Goal: Information Seeking & Learning: Learn about a topic

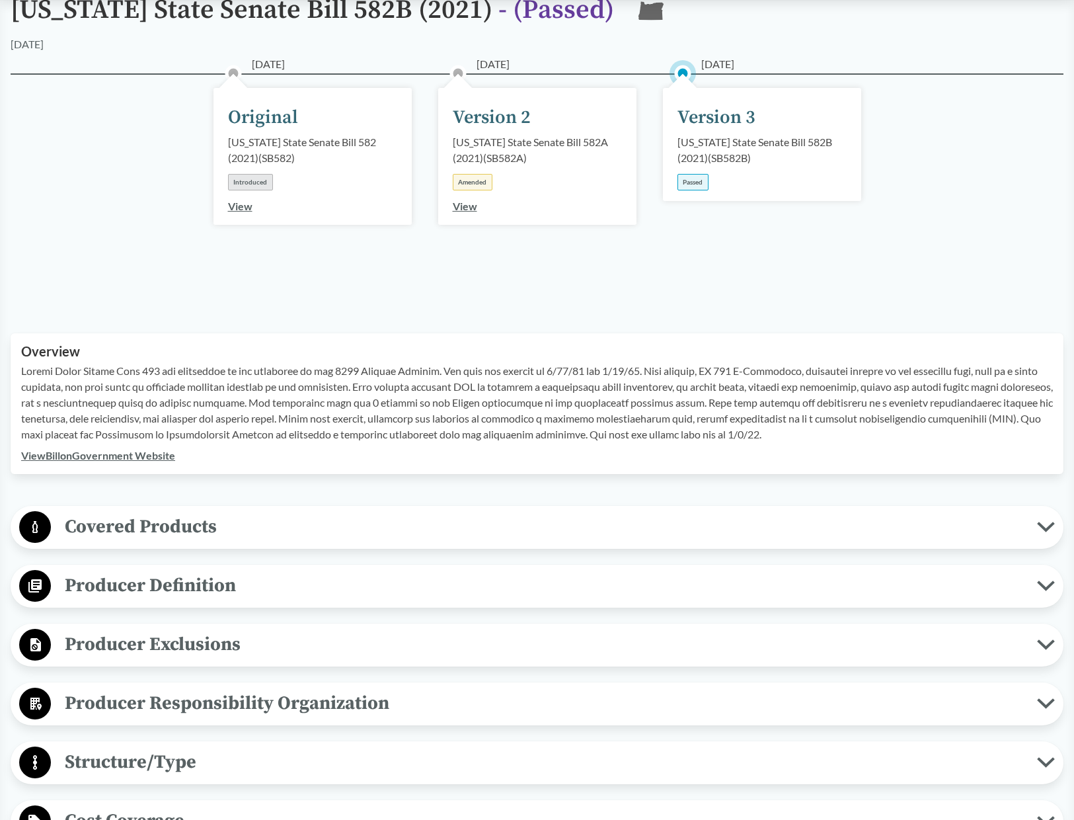
scroll to position [198, 0]
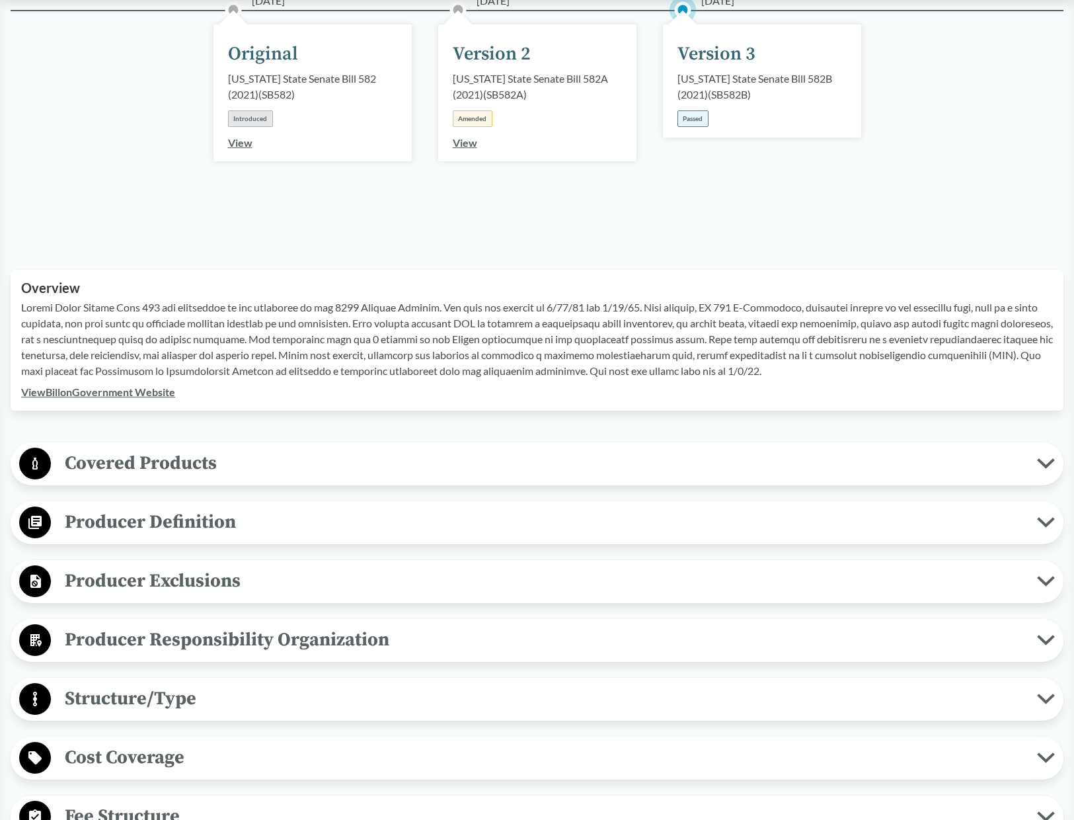
click at [144, 455] on span "Covered Products" at bounding box center [544, 463] width 986 height 30
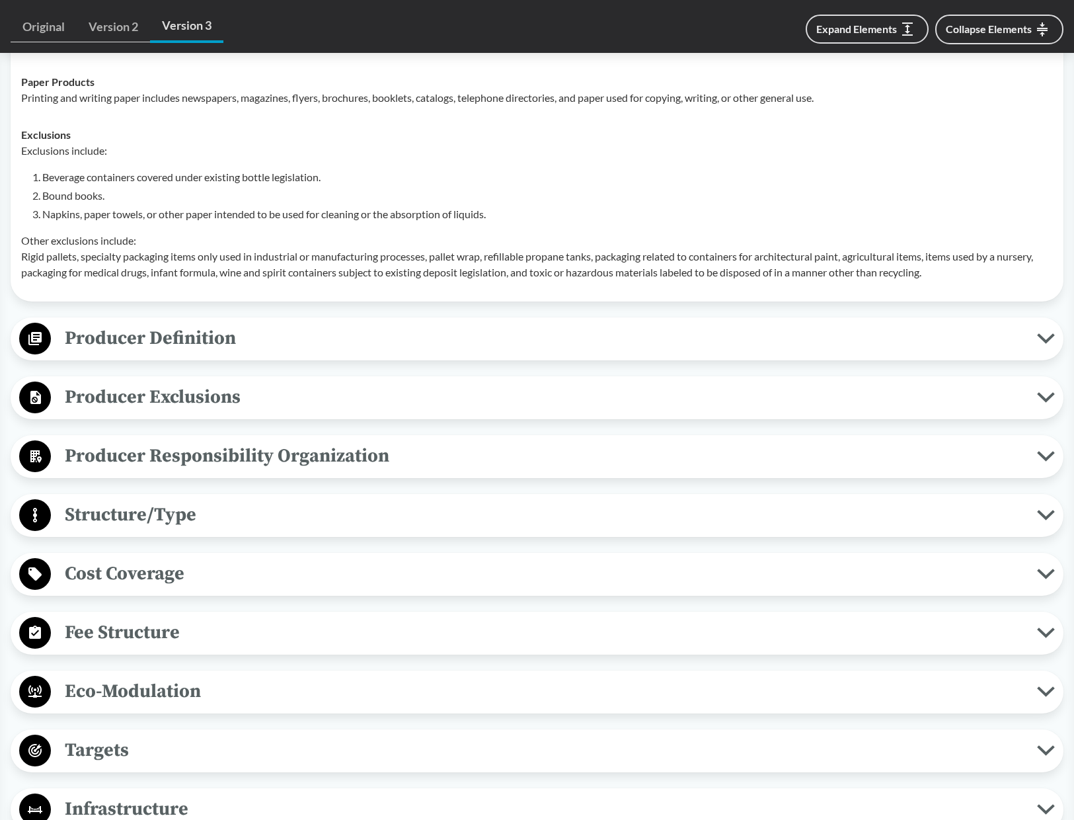
scroll to position [727, 0]
click at [192, 332] on span "Producer Definition" at bounding box center [544, 338] width 986 height 30
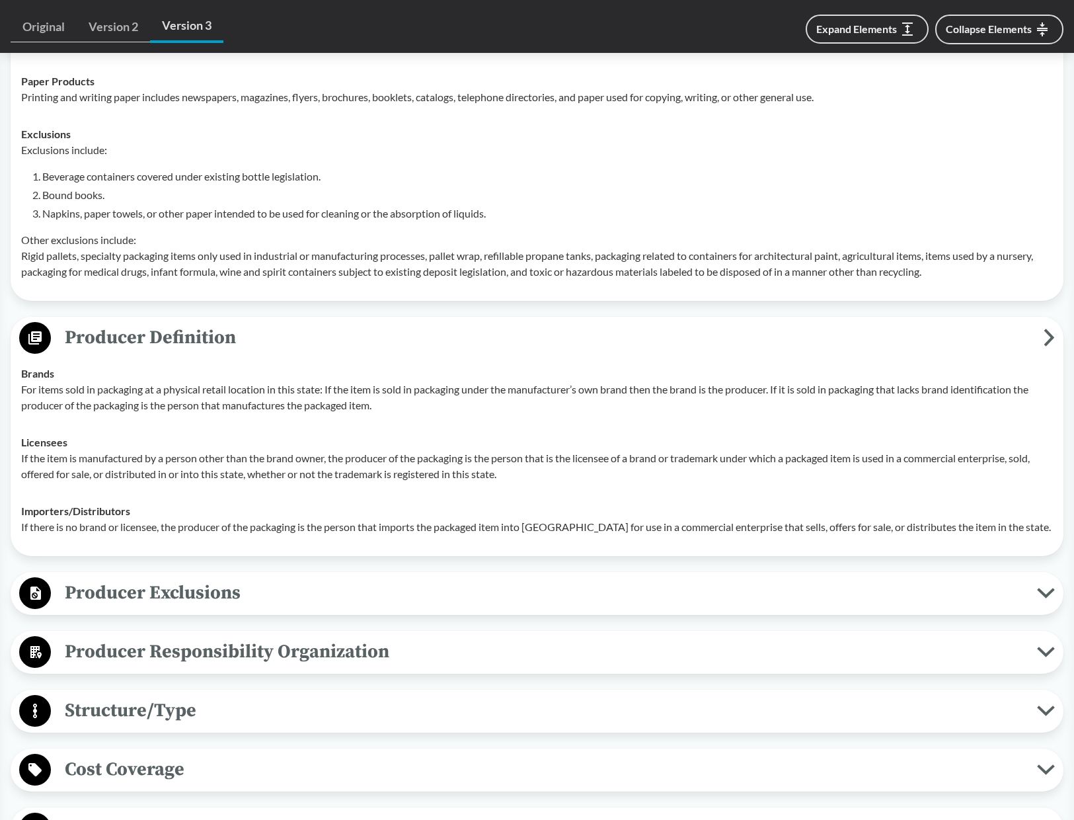
click at [304, 651] on span "Producer Responsibility Organization" at bounding box center [544, 652] width 986 height 30
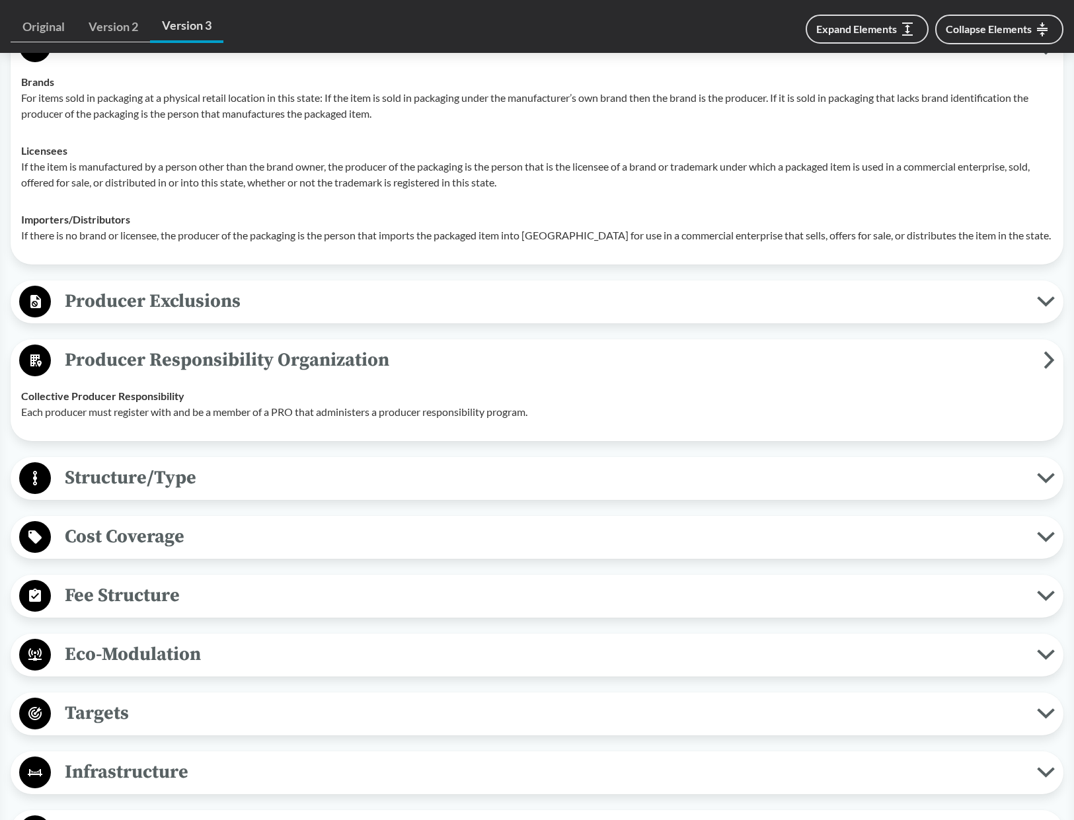
scroll to position [1058, 0]
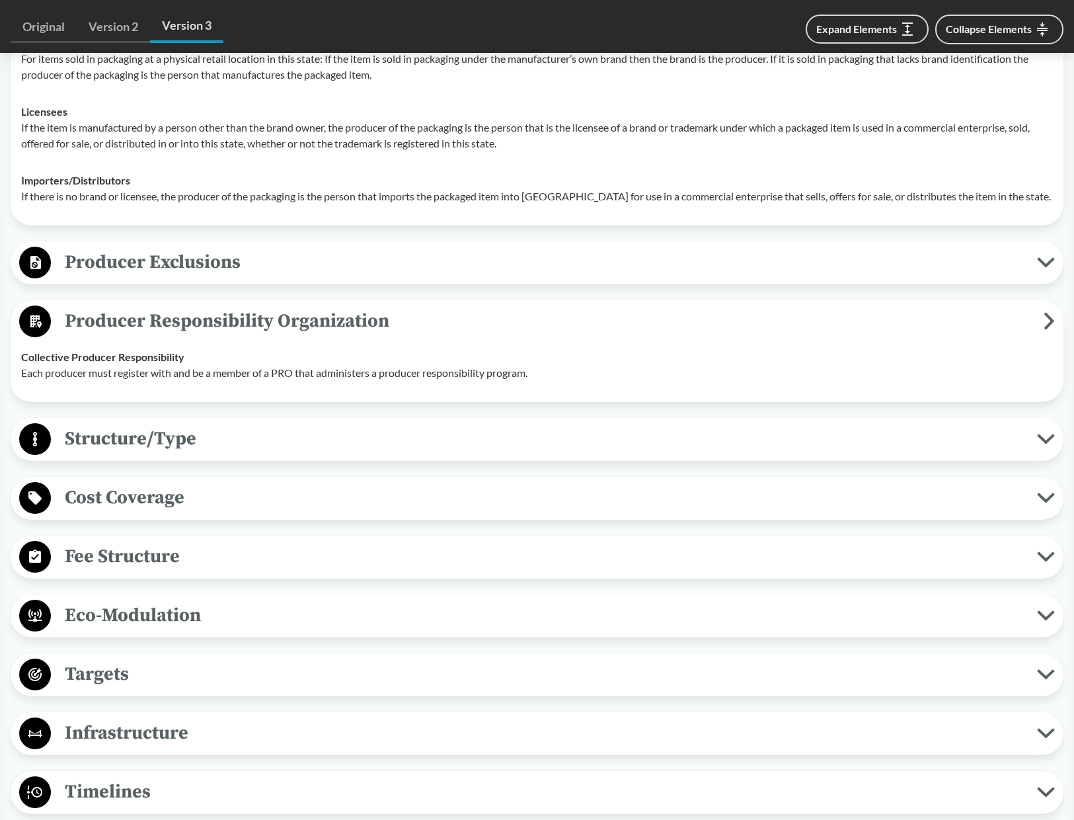
click at [337, 441] on span "Structure/Type" at bounding box center [544, 439] width 986 height 30
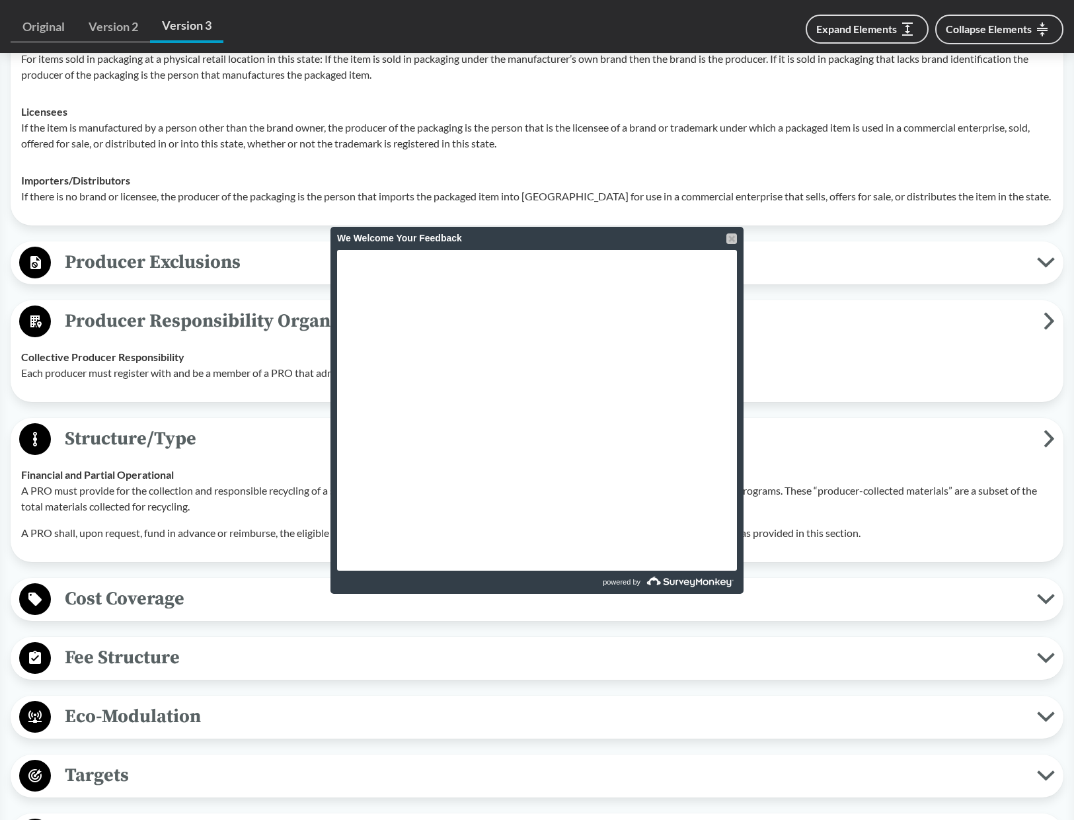
click at [735, 237] on div at bounding box center [732, 238] width 11 height 11
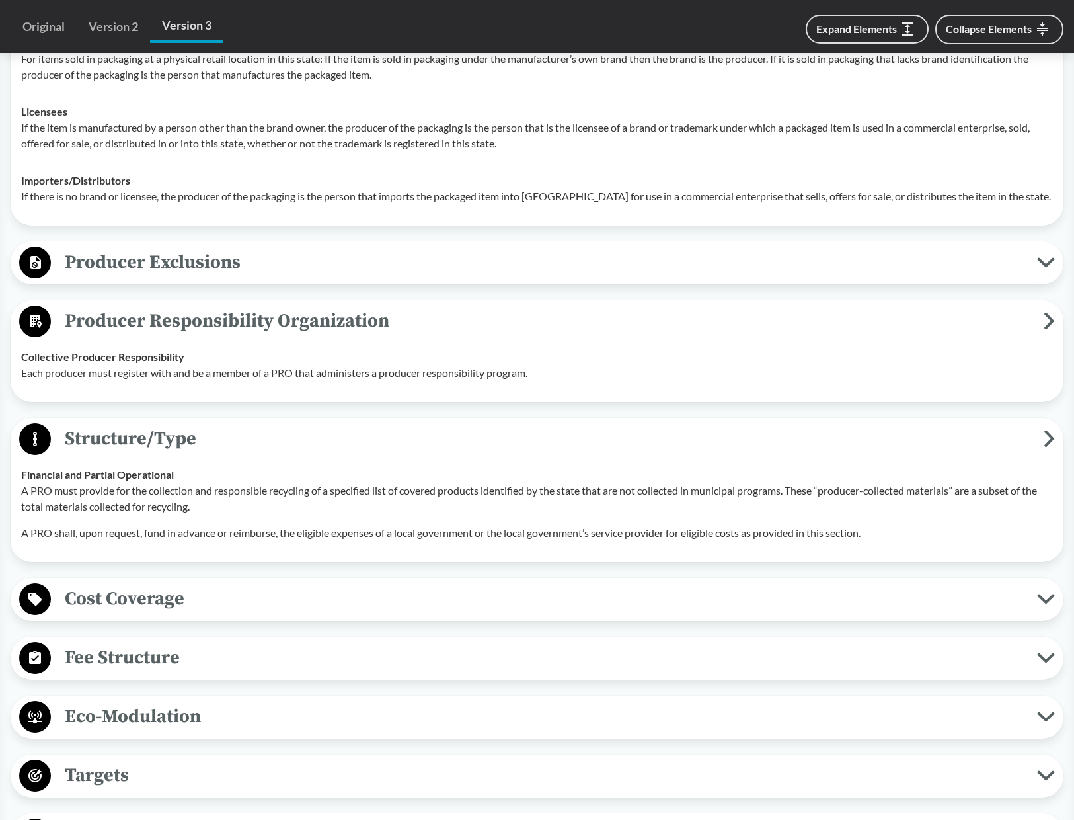
click at [261, 606] on span "Cost Coverage" at bounding box center [544, 599] width 986 height 30
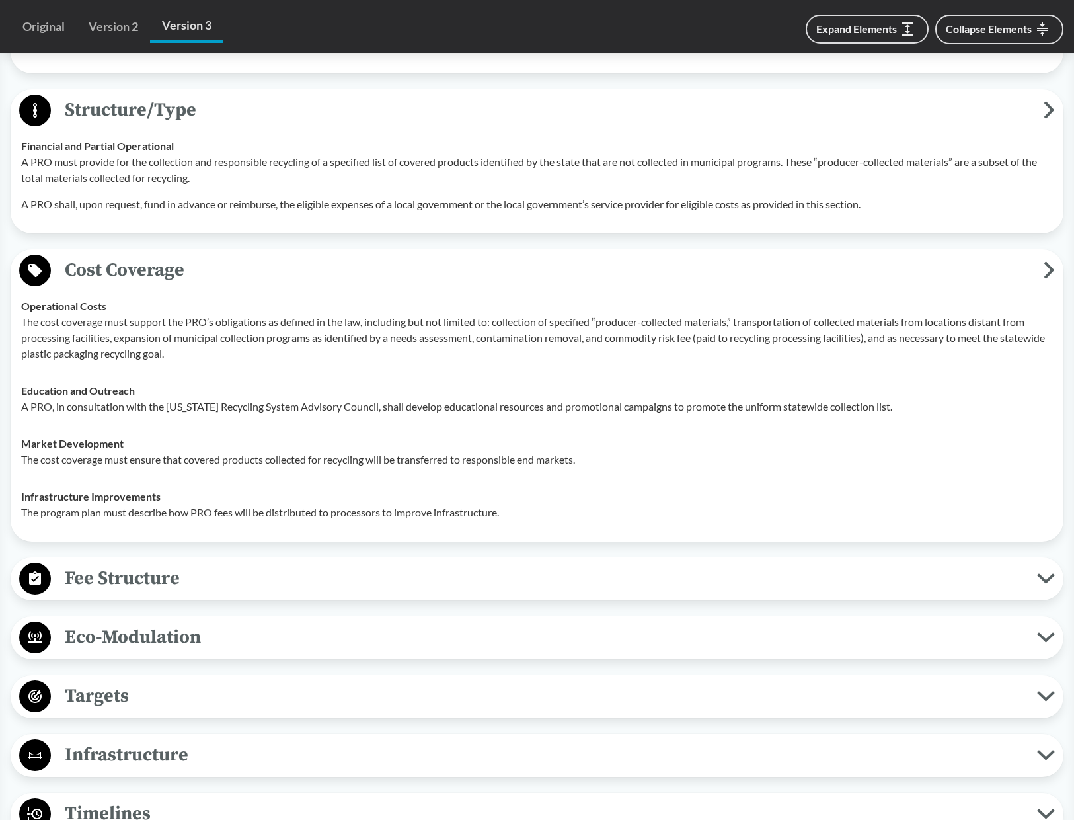
scroll to position [1388, 0]
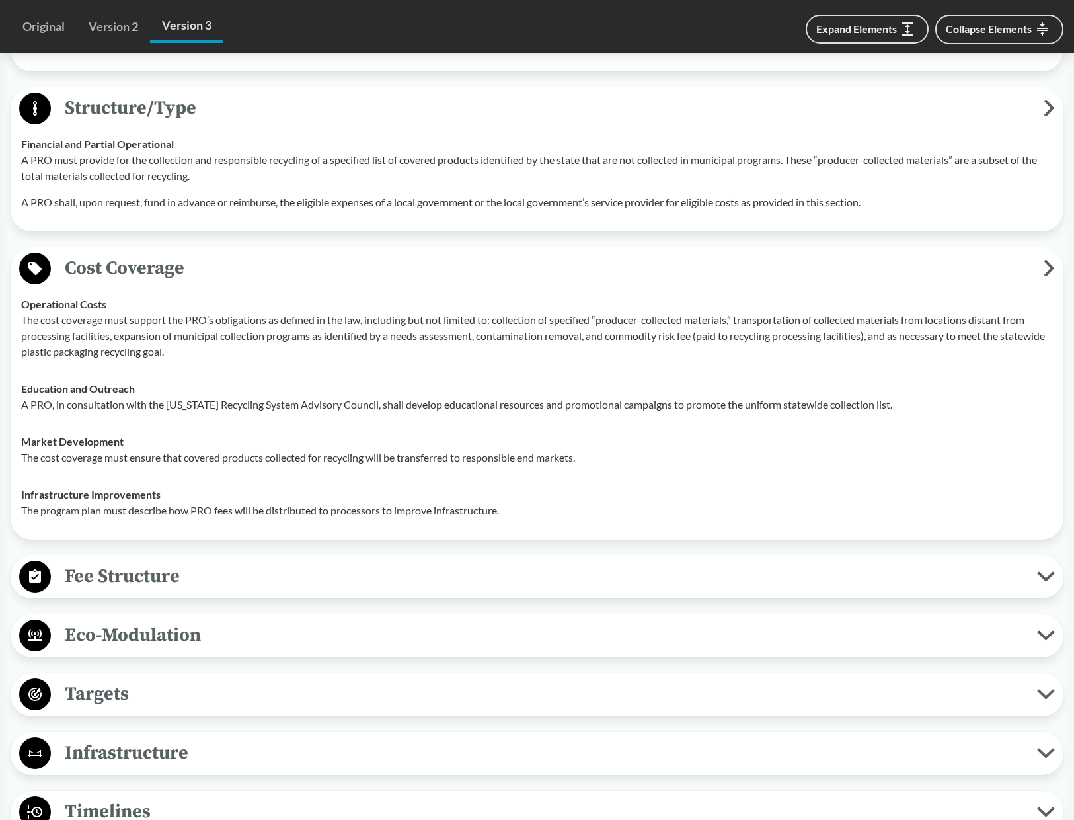
click at [255, 588] on span "Fee Structure" at bounding box center [544, 576] width 986 height 30
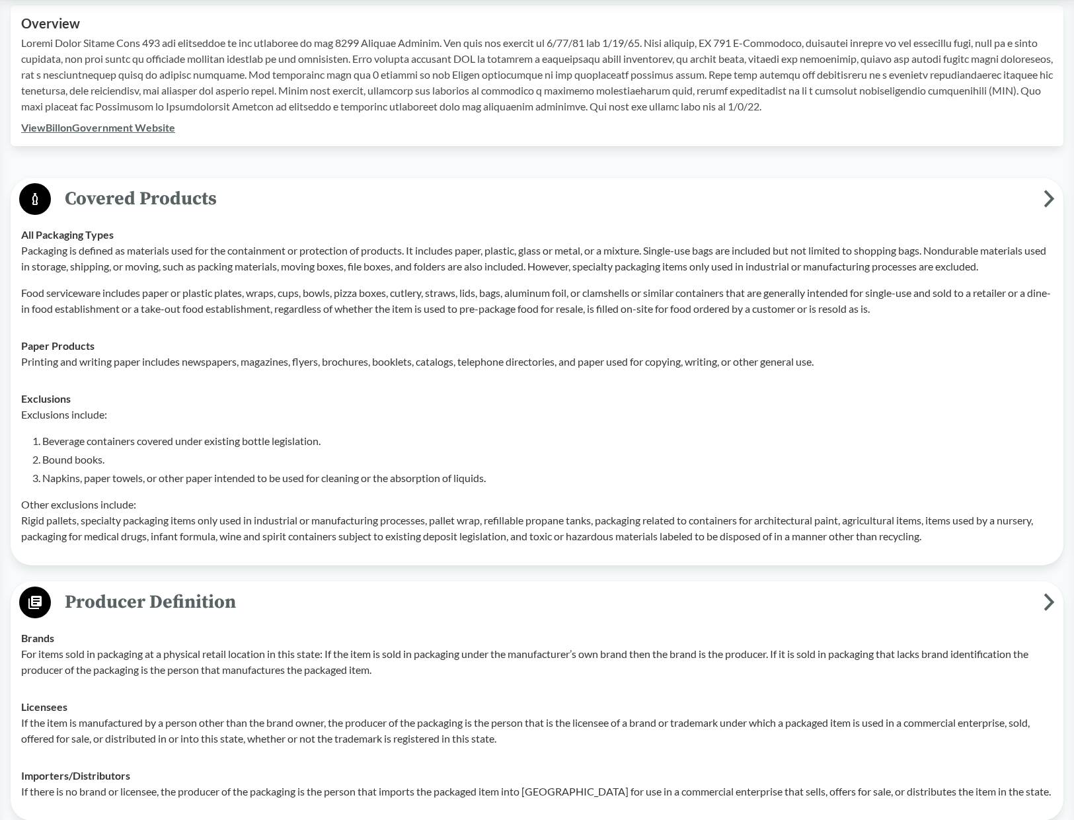
scroll to position [0, 0]
